Goal: Manage account settings

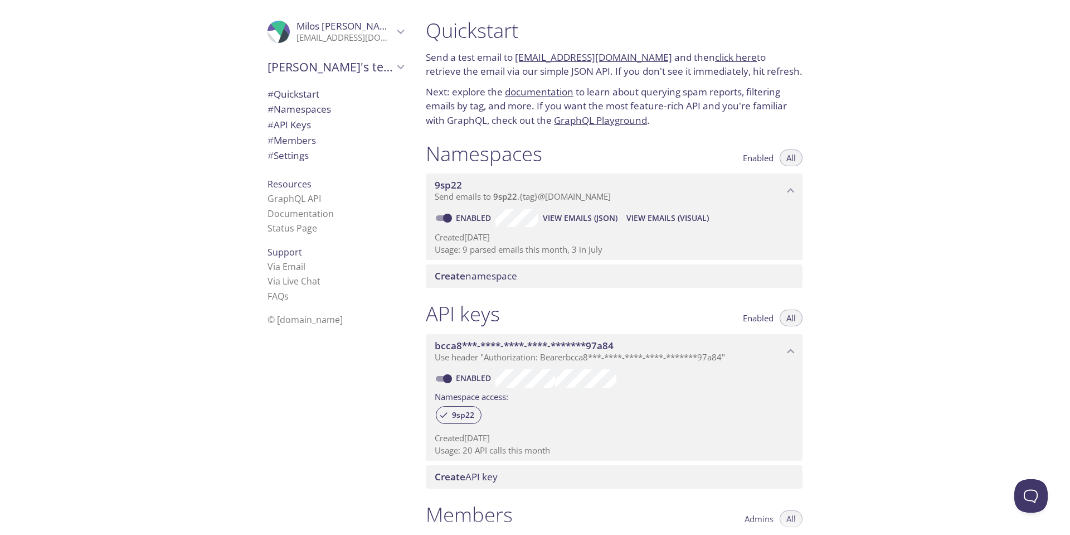
click at [406, 265] on div ".cls-1 { fill: #6d5ca8; } .cls-2 { fill: #3fc191; } .cls-3 { fill: #3b4752; } .…" at bounding box center [333, 267] width 167 height 535
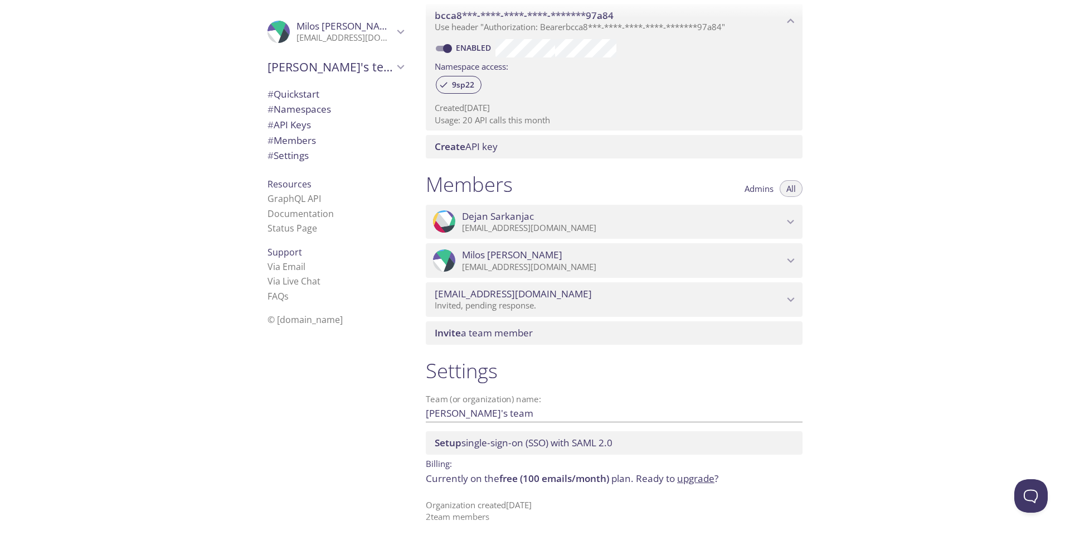
scroll to position [336, 0]
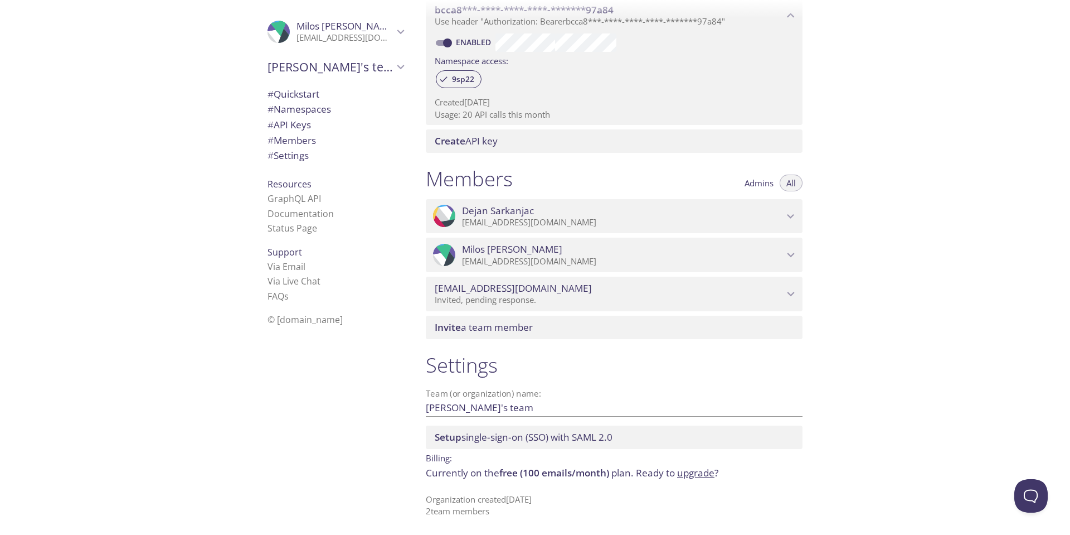
click at [791, 290] on icon "verica@geometrid.com" at bounding box center [791, 294] width 14 height 14
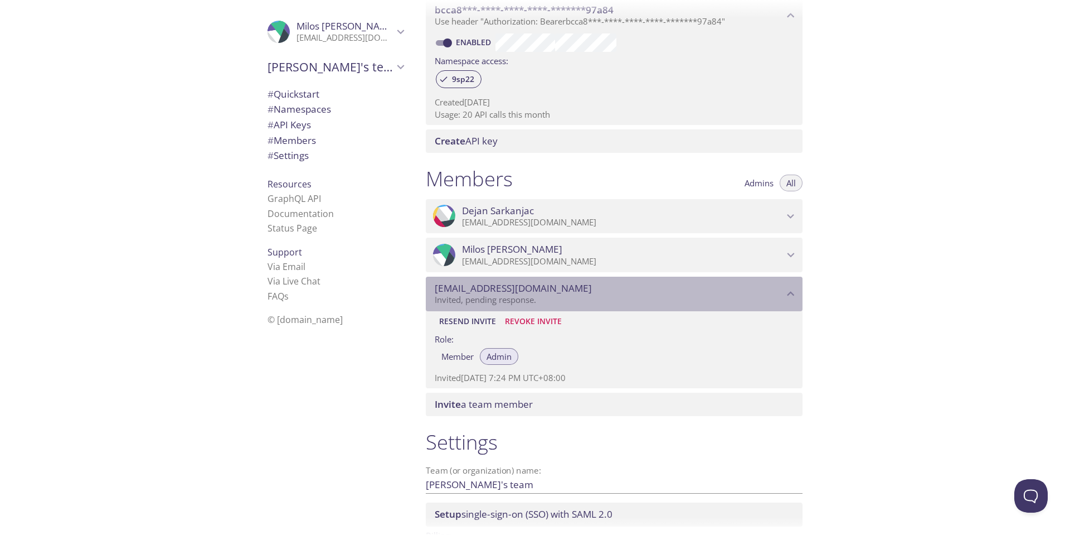
click at [791, 290] on icon "verica@geometrid.com" at bounding box center [791, 294] width 14 height 14
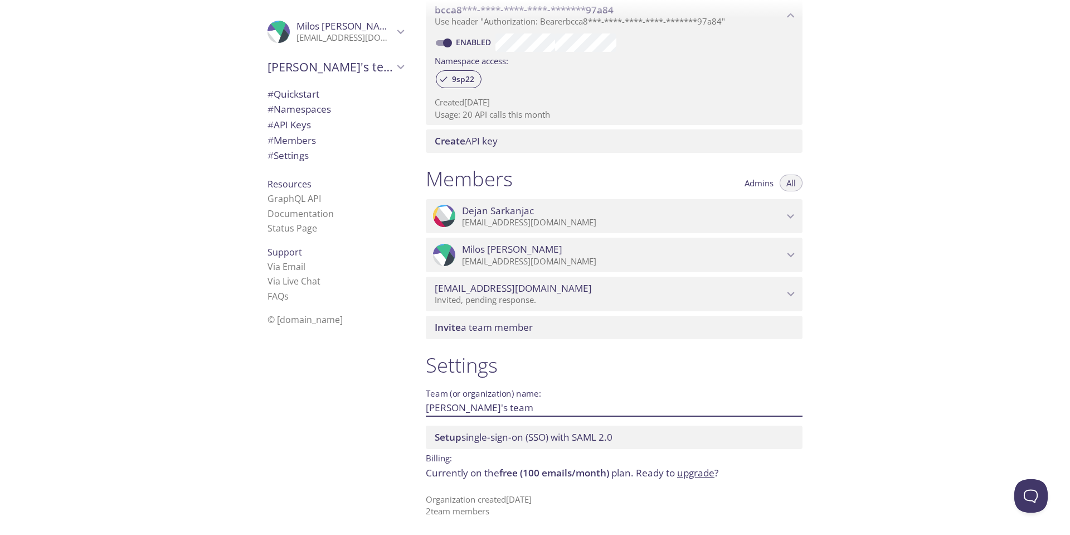
click at [486, 404] on input "[PERSON_NAME]'s team" at bounding box center [596, 407] width 341 height 18
type input "Geometrid"
click at [790, 408] on span "Save" at bounding box center [785, 406] width 30 height 13
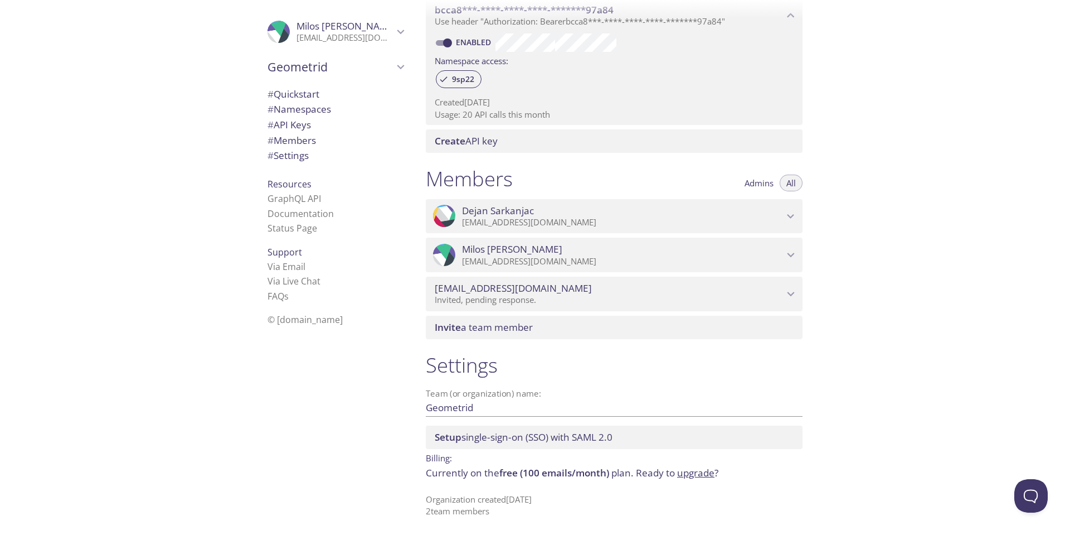
click at [858, 361] on div "Quickstart Send a test email to [EMAIL_ADDRESS][DOMAIN_NAME] and then click her…" at bounding box center [743, 267] width 653 height 535
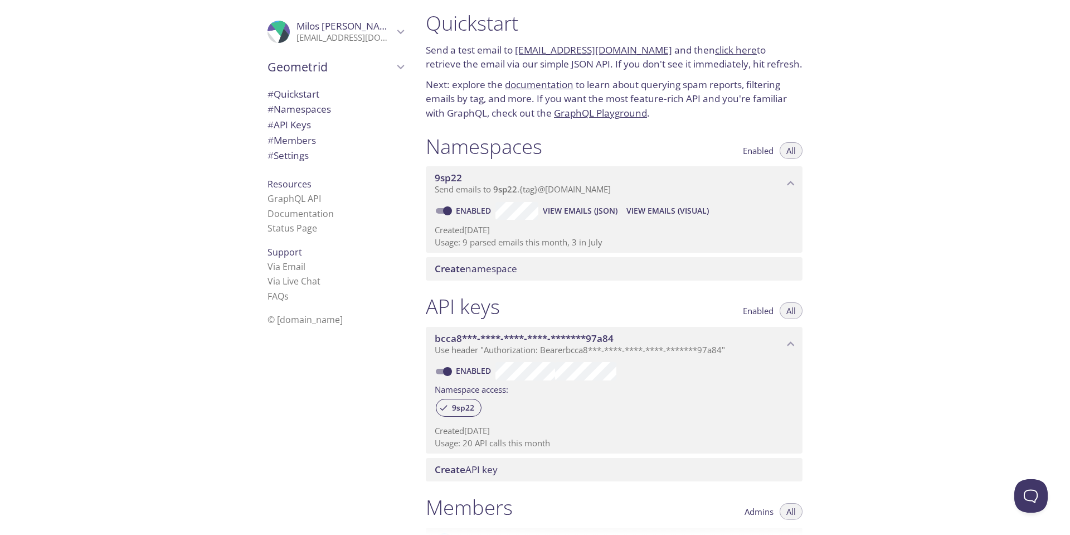
scroll to position [0, 0]
